Goal: Information Seeking & Learning: Learn about a topic

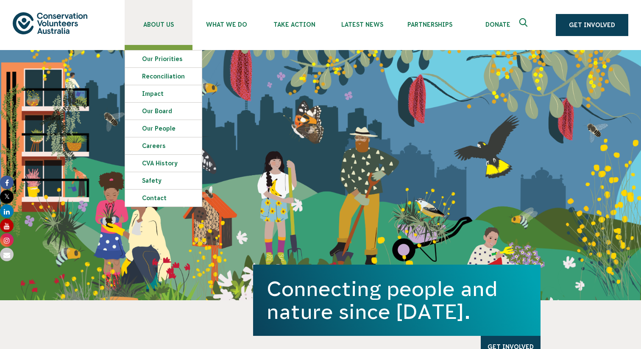
click at [156, 28] on link "About Us" at bounding box center [159, 22] width 68 height 45
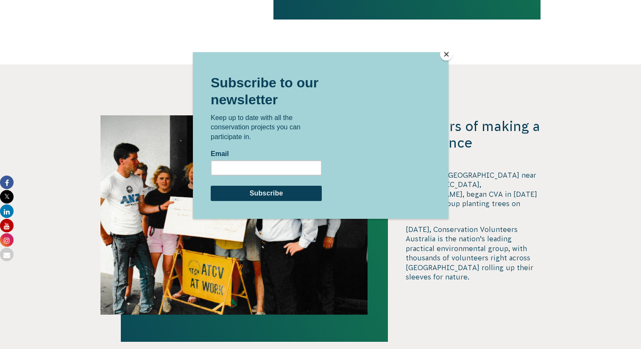
scroll to position [850, 0]
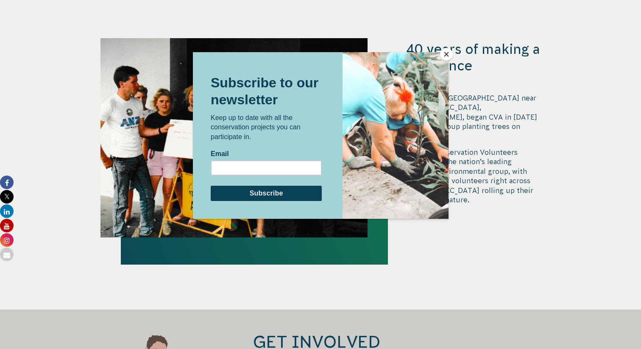
click at [448, 55] on button "Close" at bounding box center [446, 54] width 13 height 13
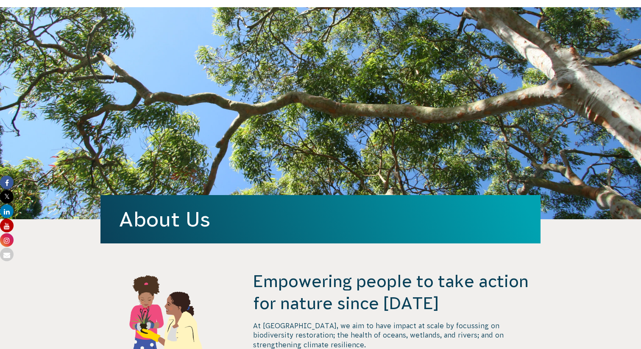
scroll to position [0, 0]
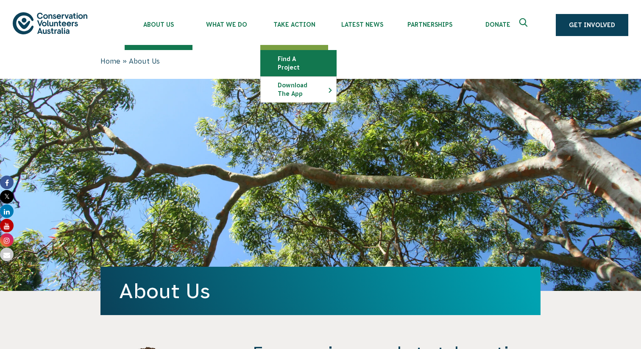
click at [293, 59] on link "Find a project" at bounding box center [298, 62] width 75 height 25
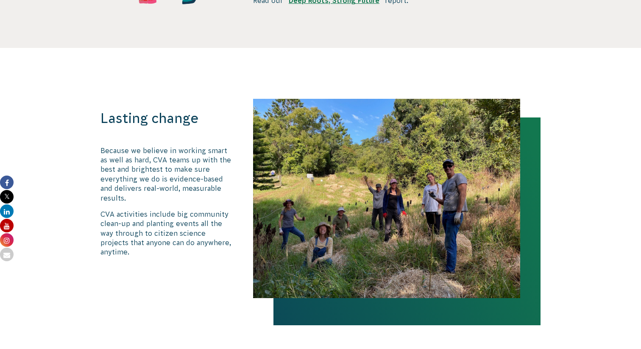
scroll to position [476, 0]
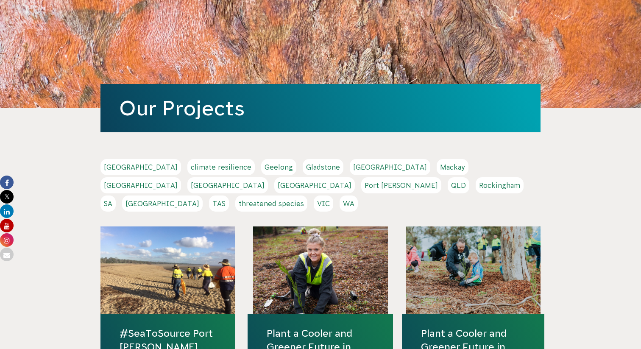
scroll to position [83, 0]
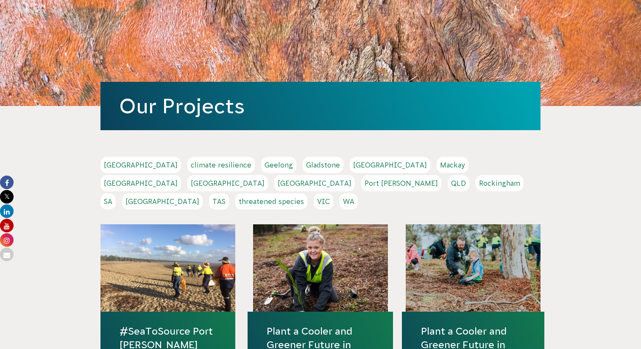
click at [333, 193] on link "VIC" at bounding box center [324, 201] width 20 height 16
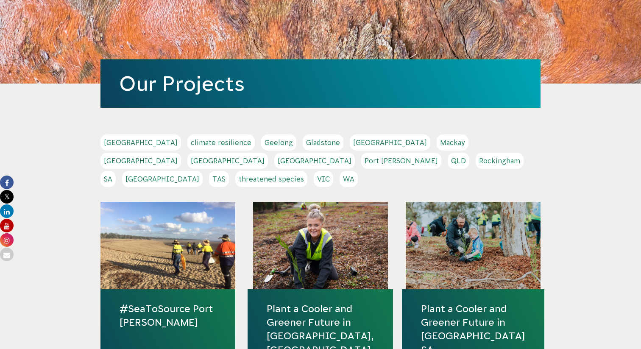
scroll to position [101, 0]
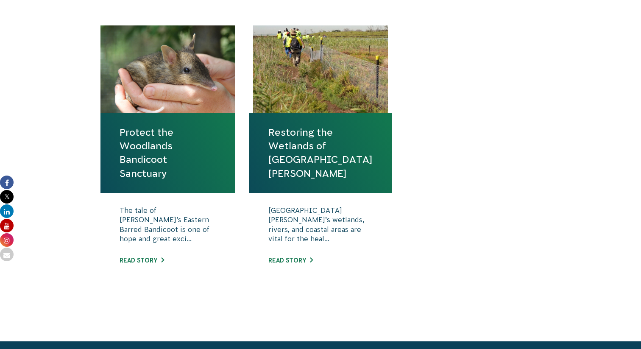
scroll to position [324, 0]
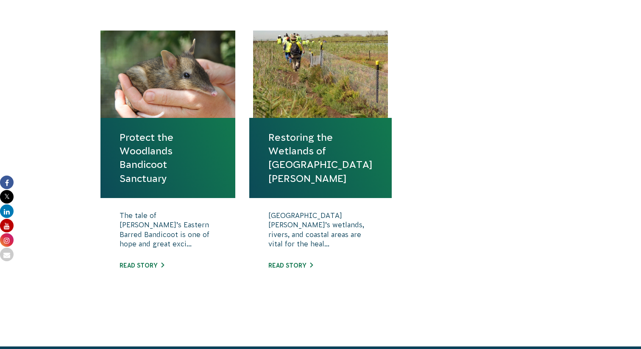
click at [296, 140] on link "Restoring the Wetlands of Port Phillip Bay" at bounding box center [320, 158] width 104 height 55
click at [145, 149] on link "Protect the Woodlands Bandicoot Sanctuary" at bounding box center [168, 158] width 97 height 55
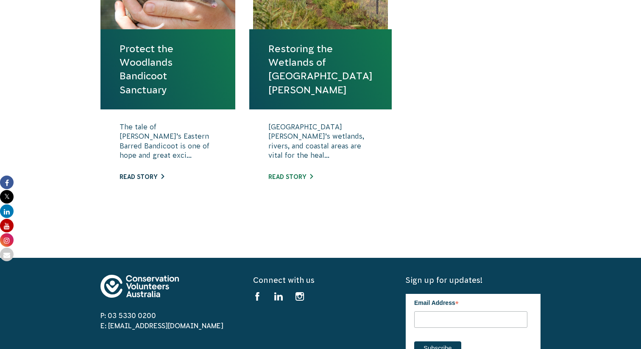
scroll to position [414, 0]
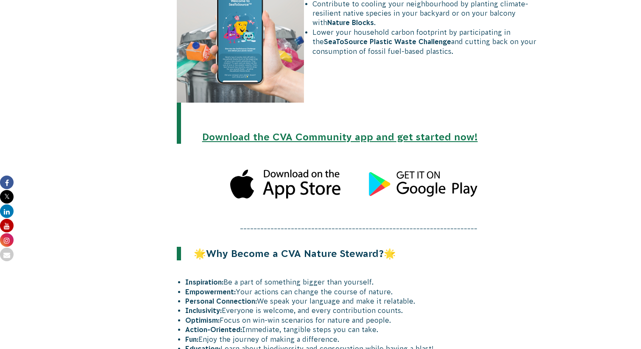
scroll to position [995, 0]
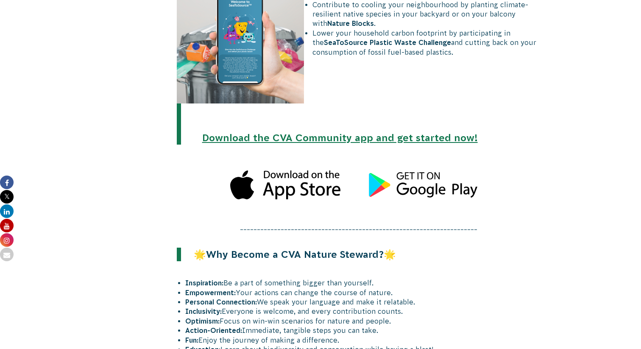
click at [299, 164] on img at bounding box center [285, 185] width 127 height 42
click at [305, 132] on link "Download the CVA Community app and get started now!" at bounding box center [340, 137] width 276 height 11
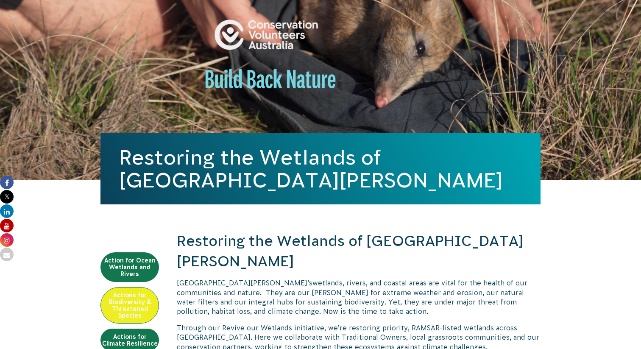
scroll to position [0, 0]
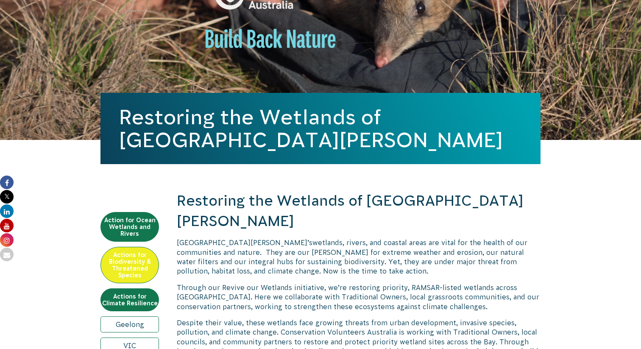
scroll to position [157, 0]
